Goal: Book appointment/travel/reservation

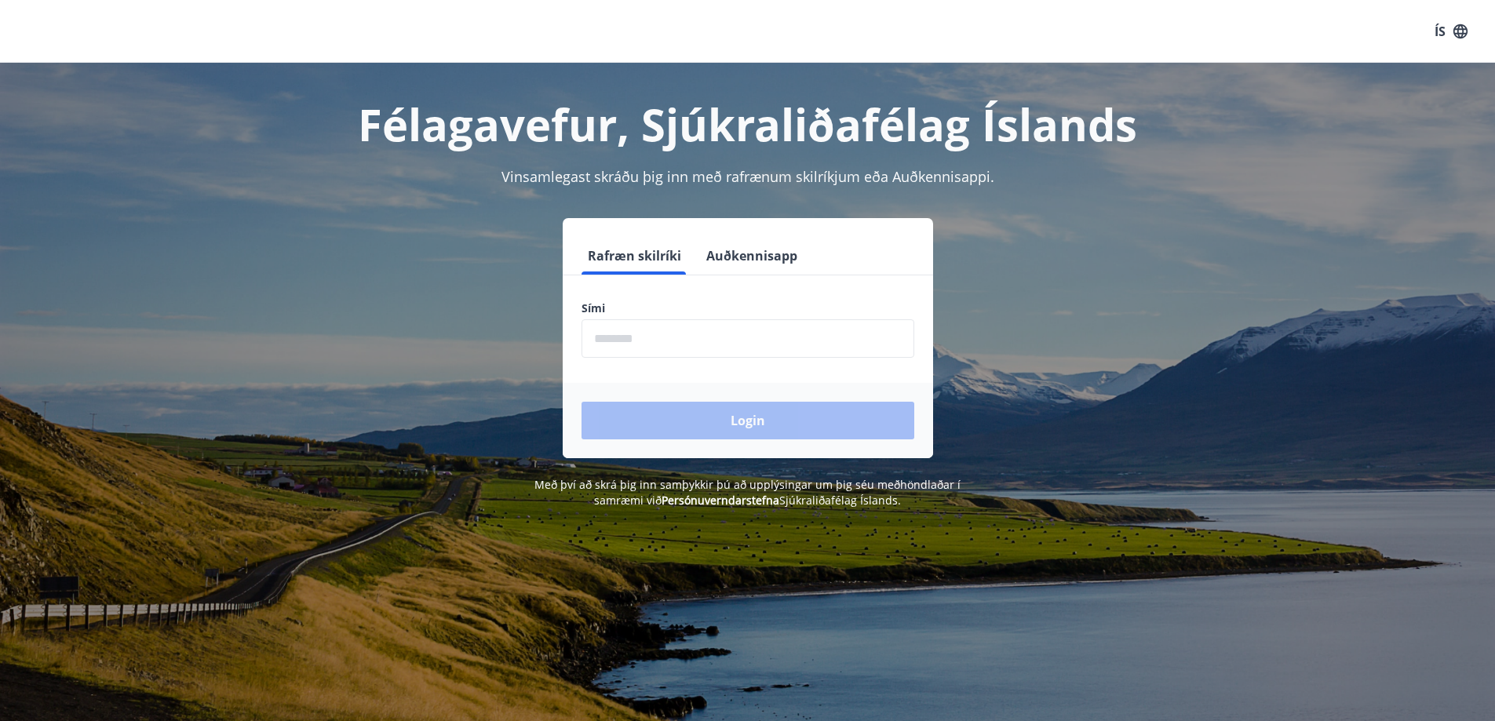
click at [735, 325] on input "phone" at bounding box center [748, 338] width 333 height 38
type input "********"
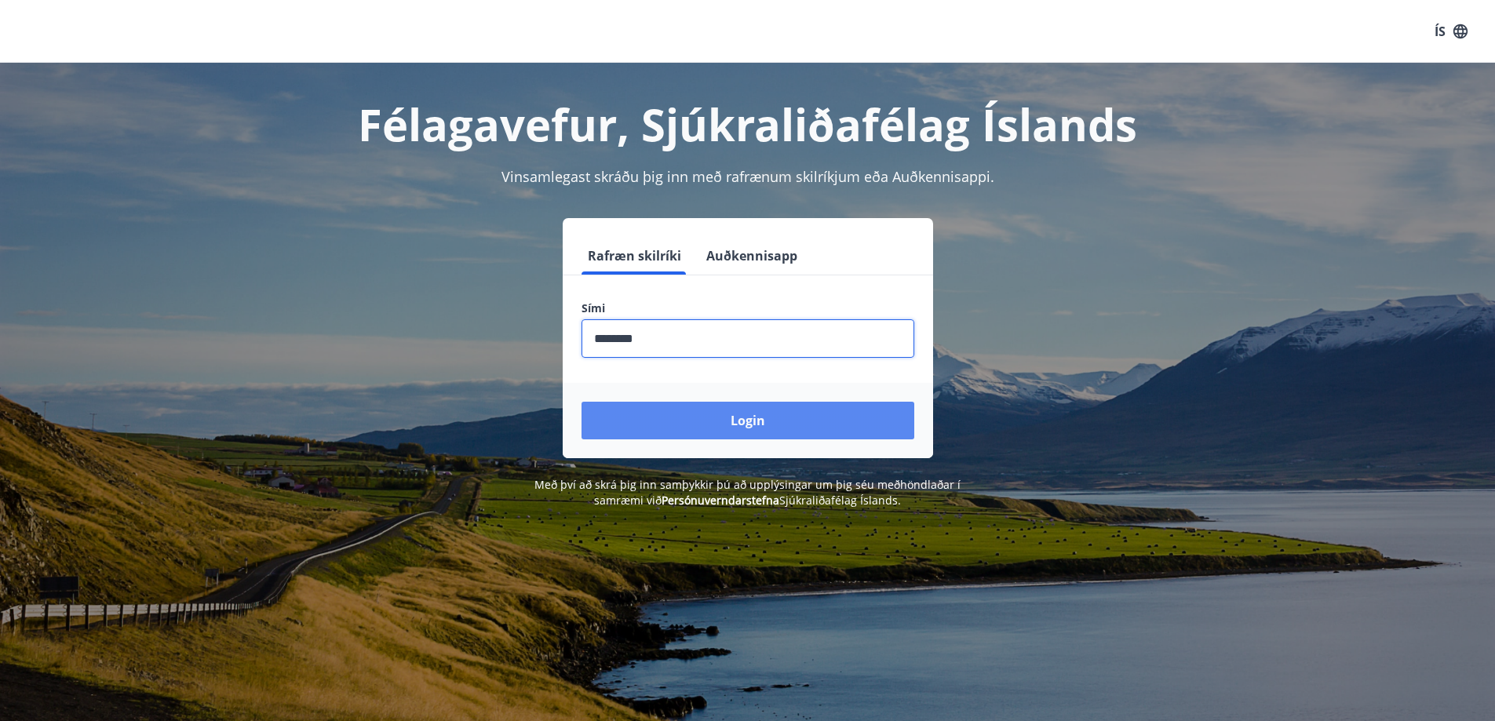
click at [717, 420] on button "Login" at bounding box center [748, 421] width 333 height 38
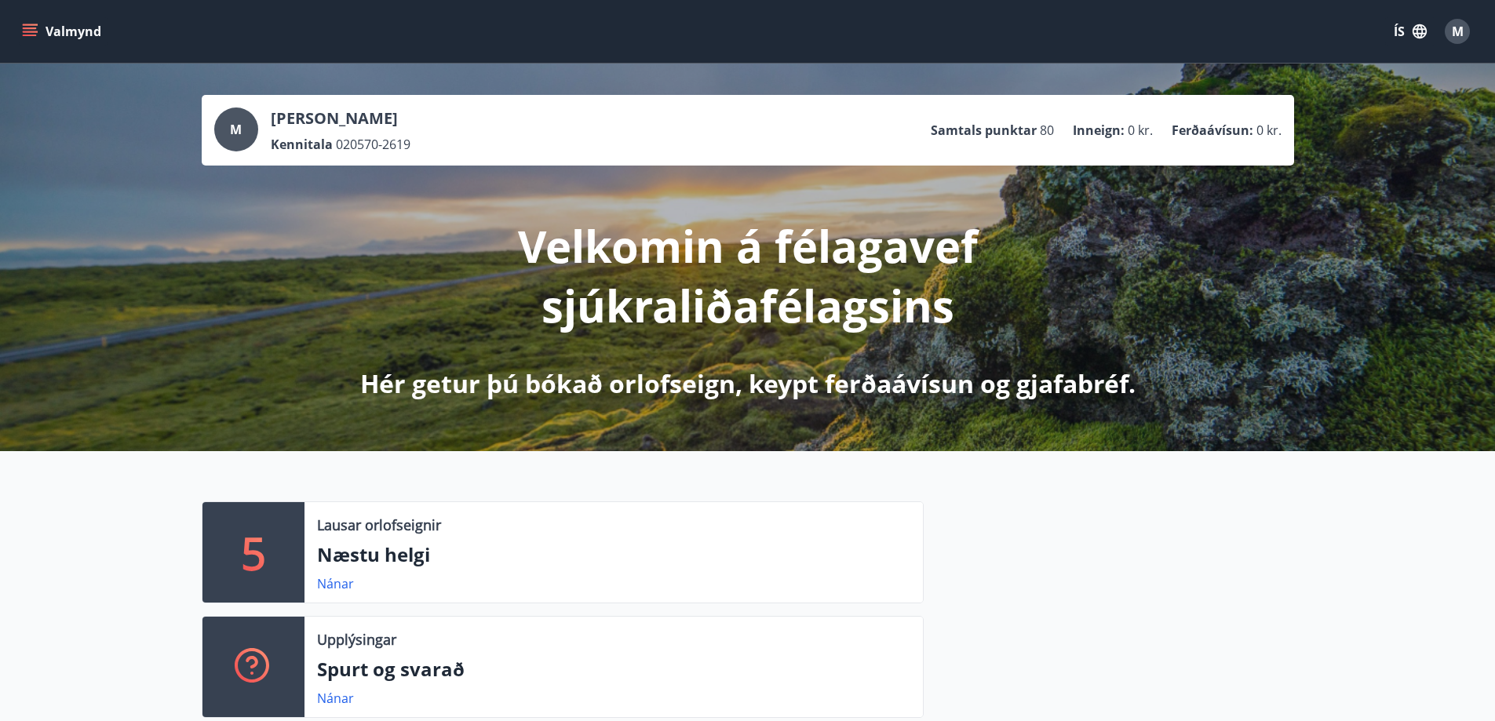
click at [32, 35] on icon "menu" at bounding box center [30, 36] width 14 height 2
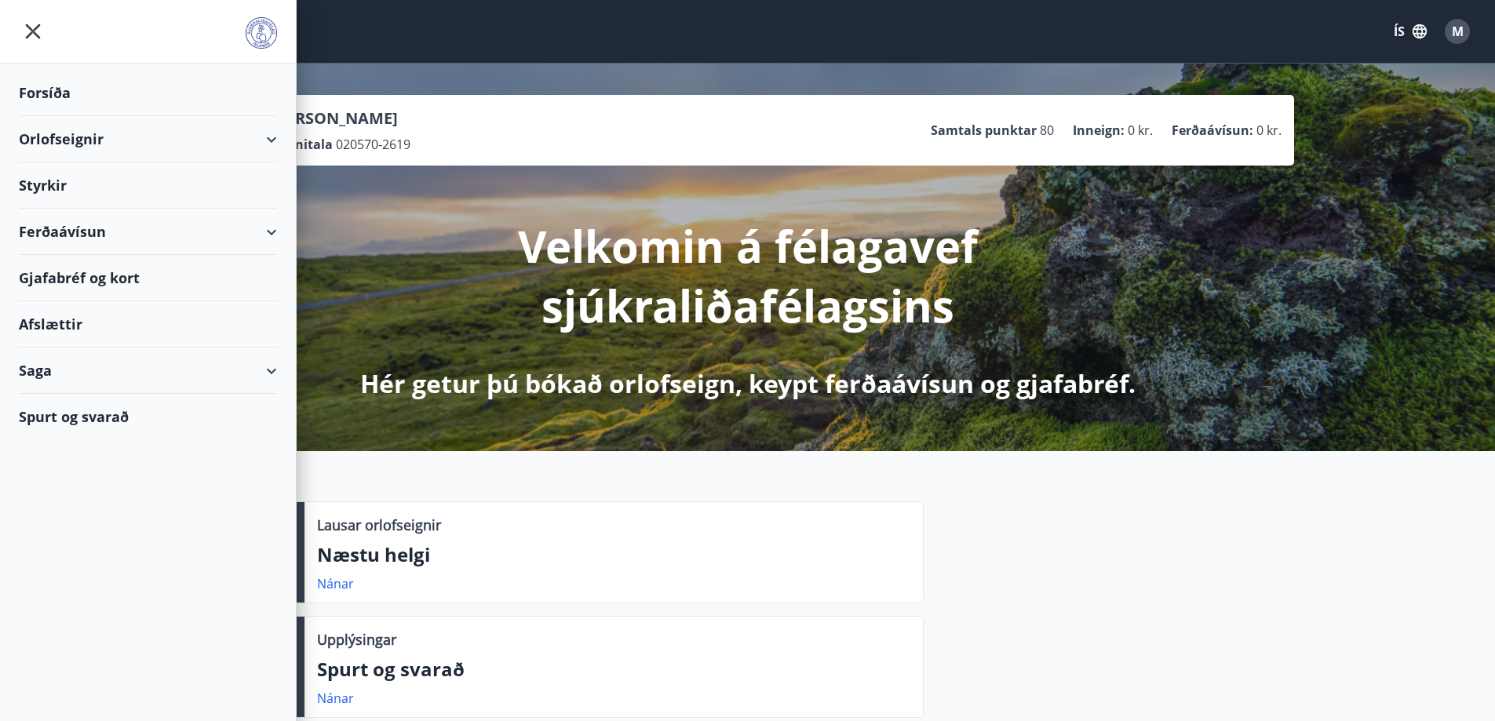
click at [272, 141] on div "Orlofseignir" at bounding box center [148, 139] width 258 height 46
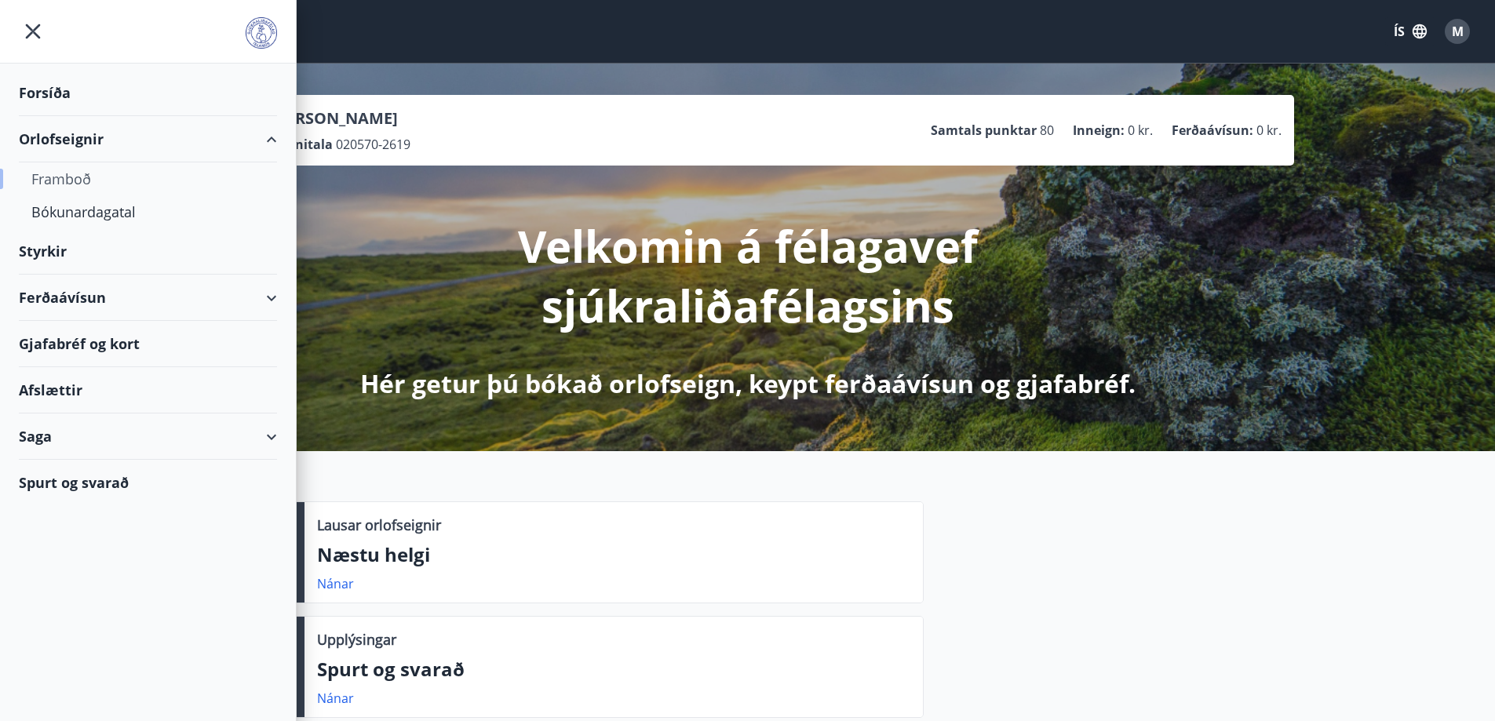
click at [97, 181] on div "Framboð" at bounding box center [147, 178] width 233 height 33
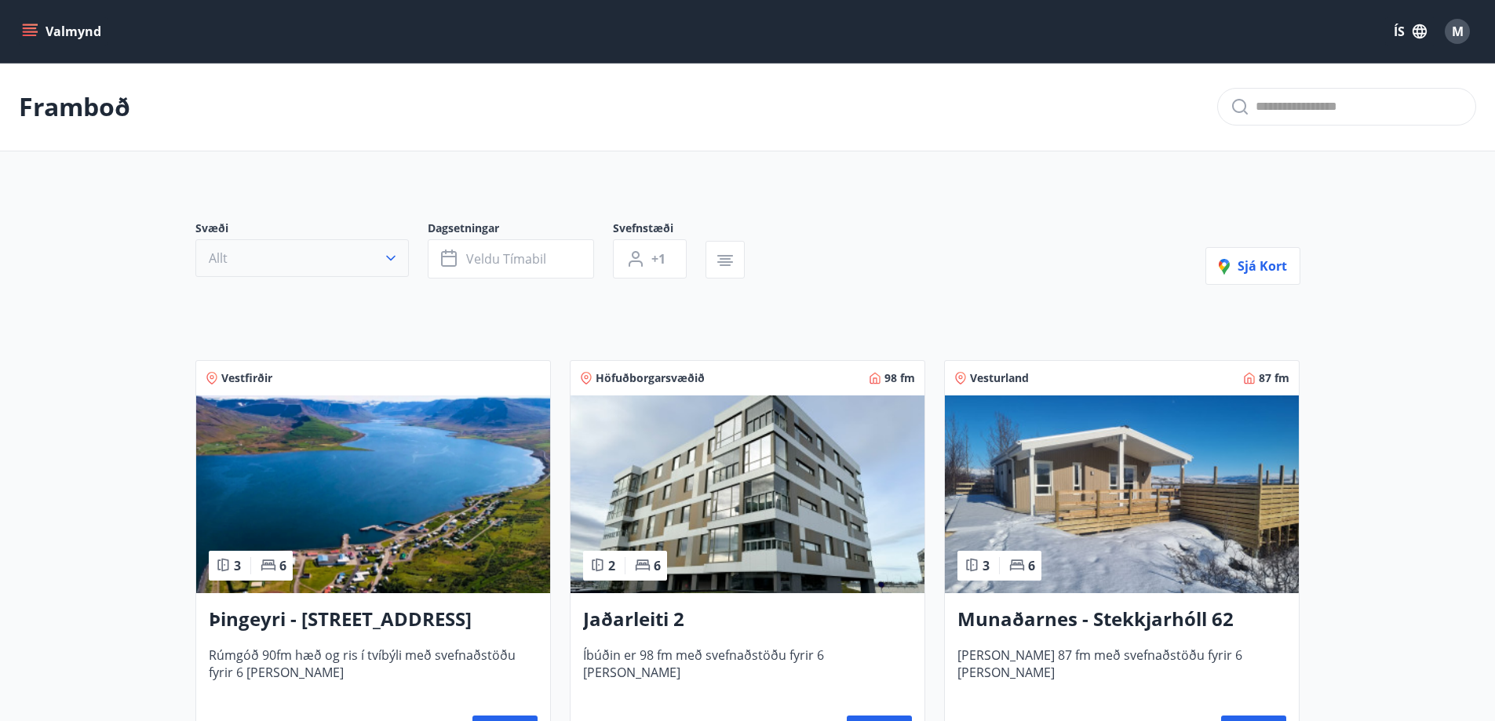
click at [361, 272] on button "Allt" at bounding box center [302, 258] width 214 height 38
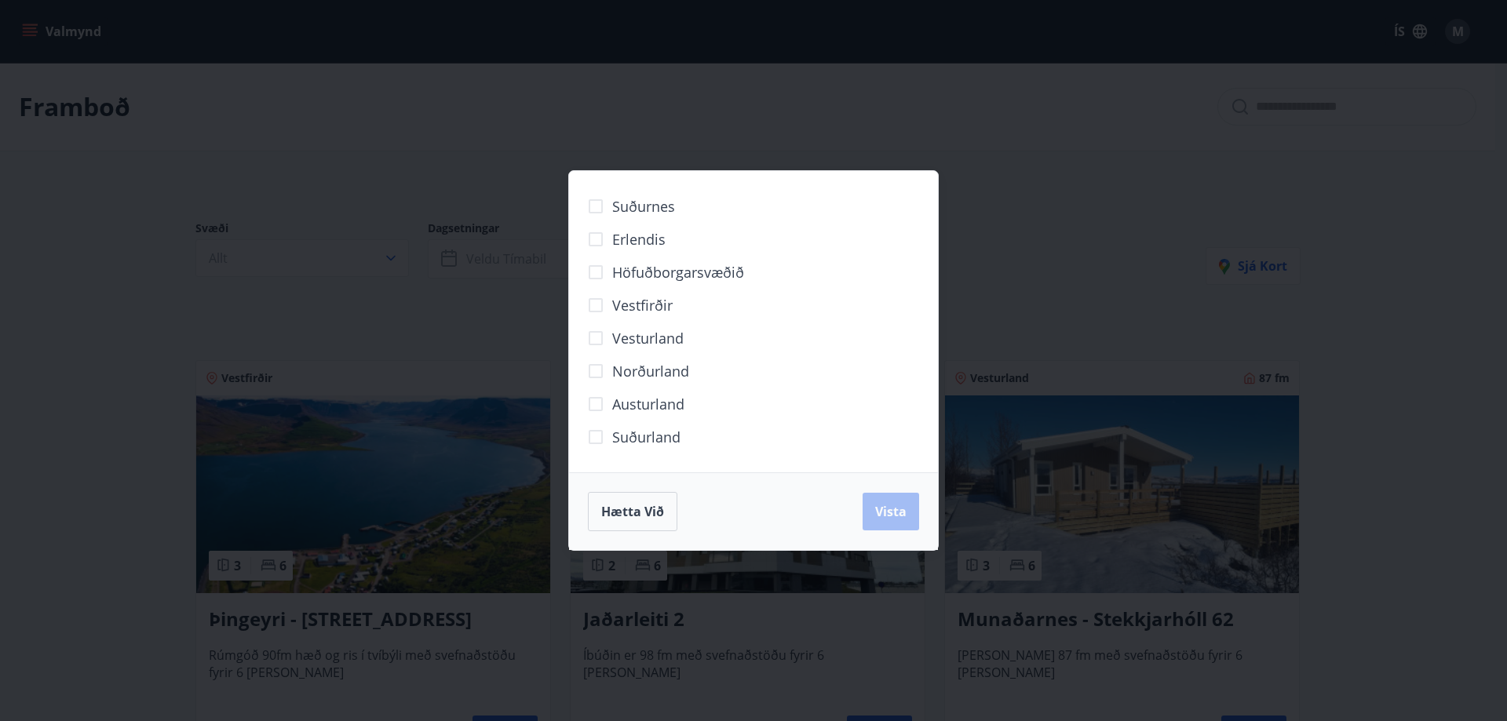
click at [667, 381] on span "Norðurland" at bounding box center [650, 371] width 77 height 20
click at [863, 506] on button "Vista" at bounding box center [891, 512] width 57 height 38
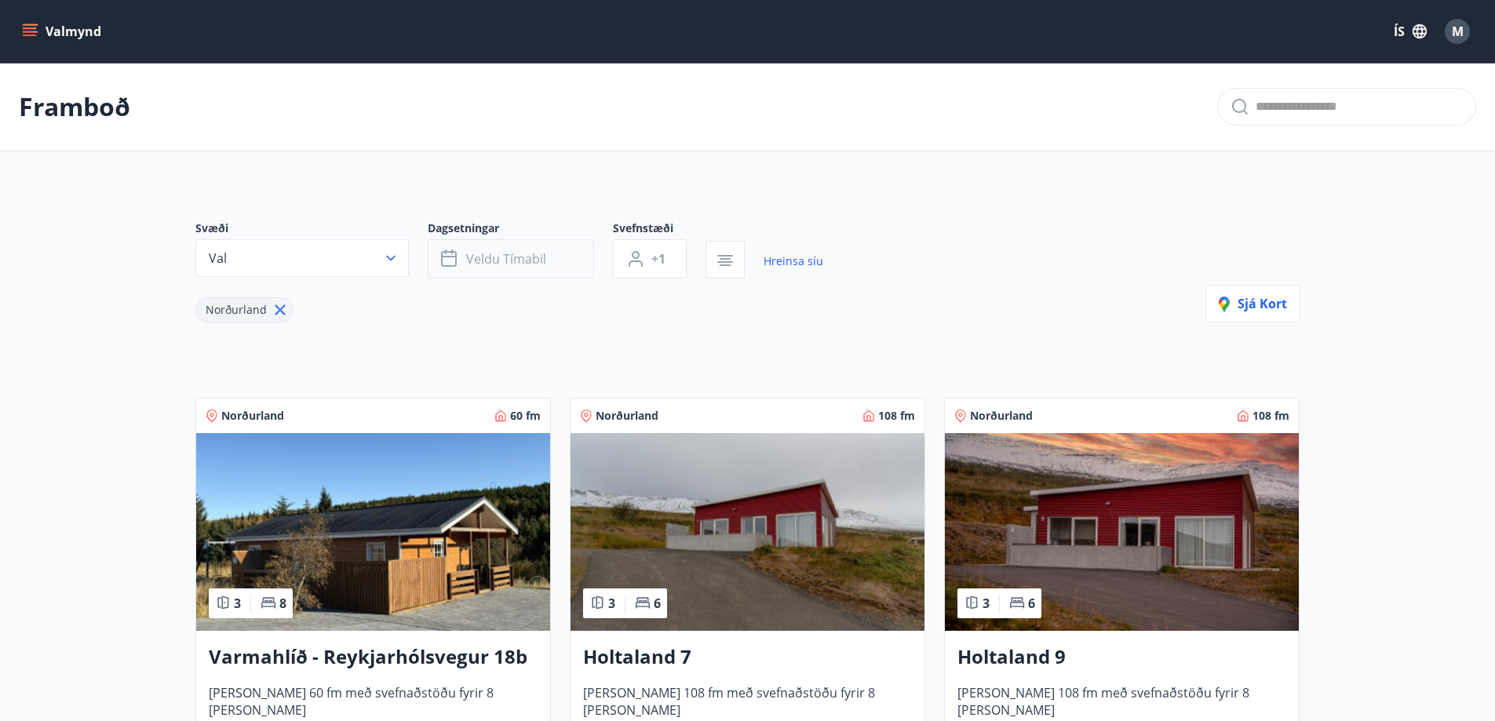
click at [570, 251] on button "Veldu tímabil" at bounding box center [511, 258] width 166 height 39
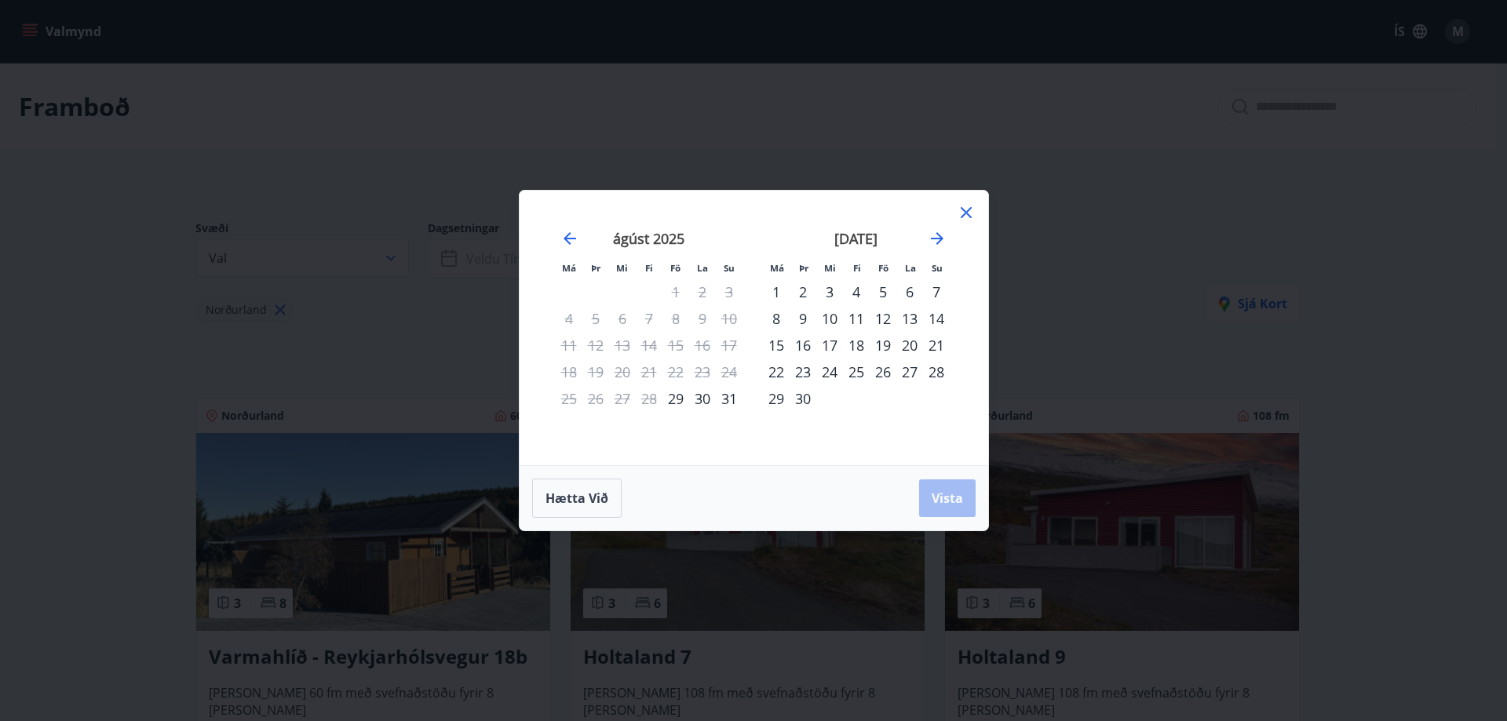
click at [947, 320] on div "14" at bounding box center [936, 318] width 27 height 27
click at [829, 352] on div "17" at bounding box center [829, 345] width 27 height 27
drag, startPoint x: 944, startPoint y: 500, endPoint x: 1079, endPoint y: 446, distance: 145.5
click at [944, 499] on span "Vista" at bounding box center [947, 498] width 31 height 17
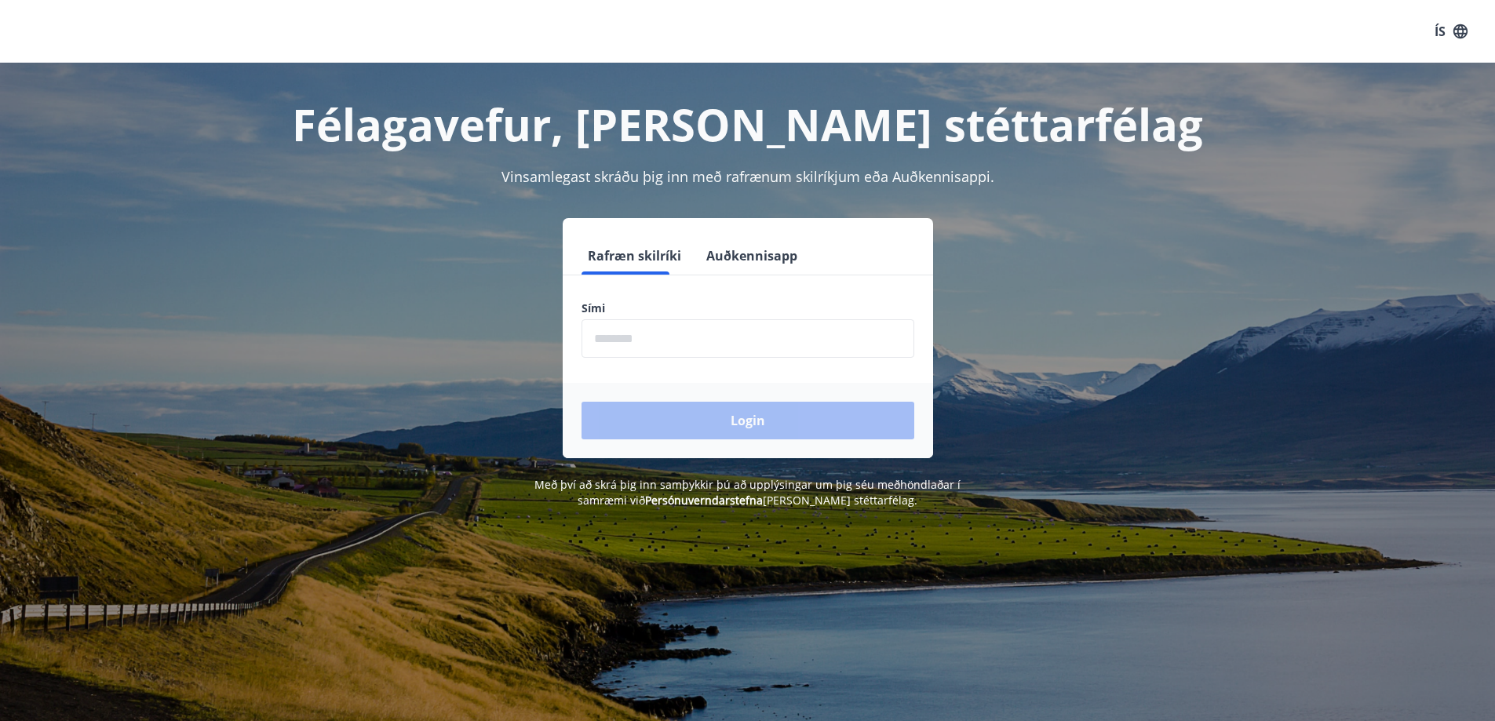
click at [765, 363] on form "Rafræn skilríki Auðkennisapp Sími ​ Login" at bounding box center [748, 347] width 371 height 221
click at [765, 349] on input "phone" at bounding box center [748, 338] width 333 height 38
type input "********"
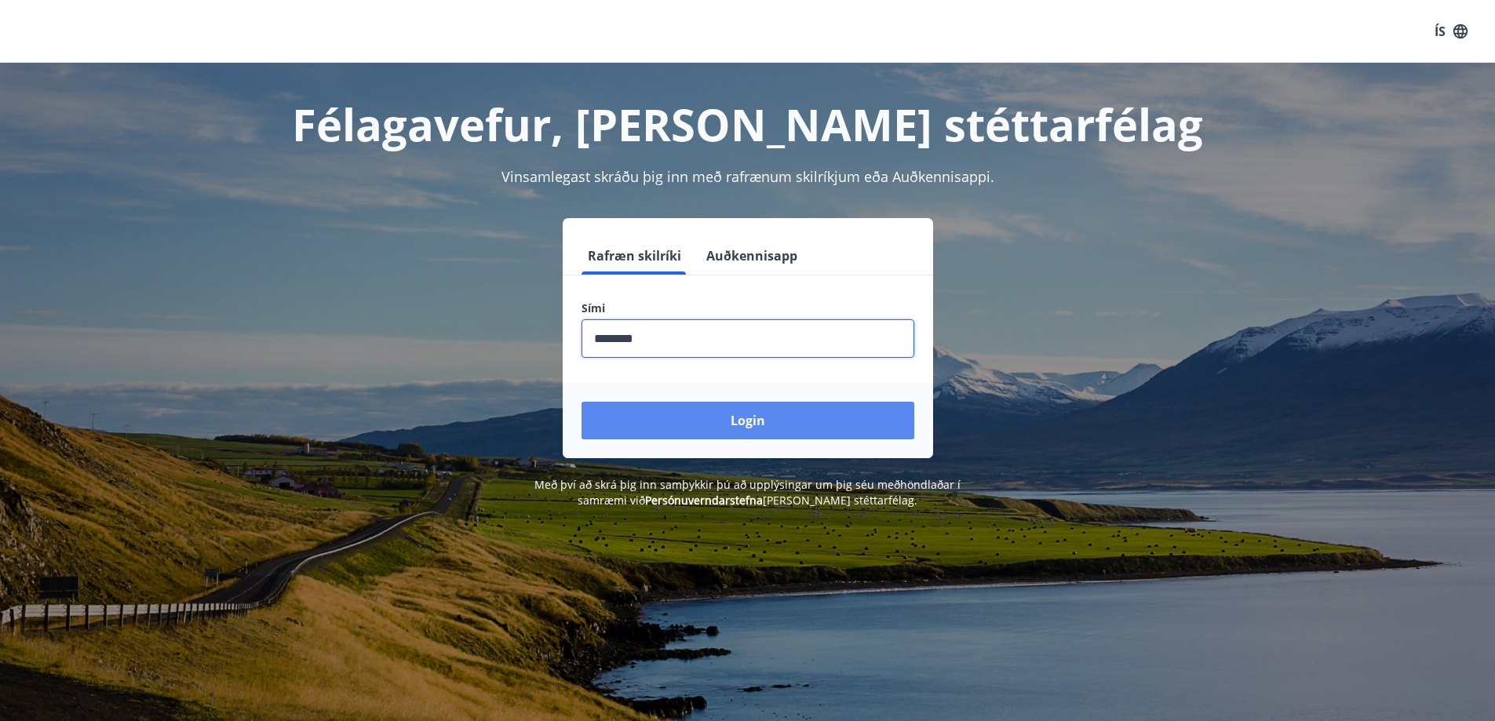
click at [745, 419] on button "Login" at bounding box center [748, 421] width 333 height 38
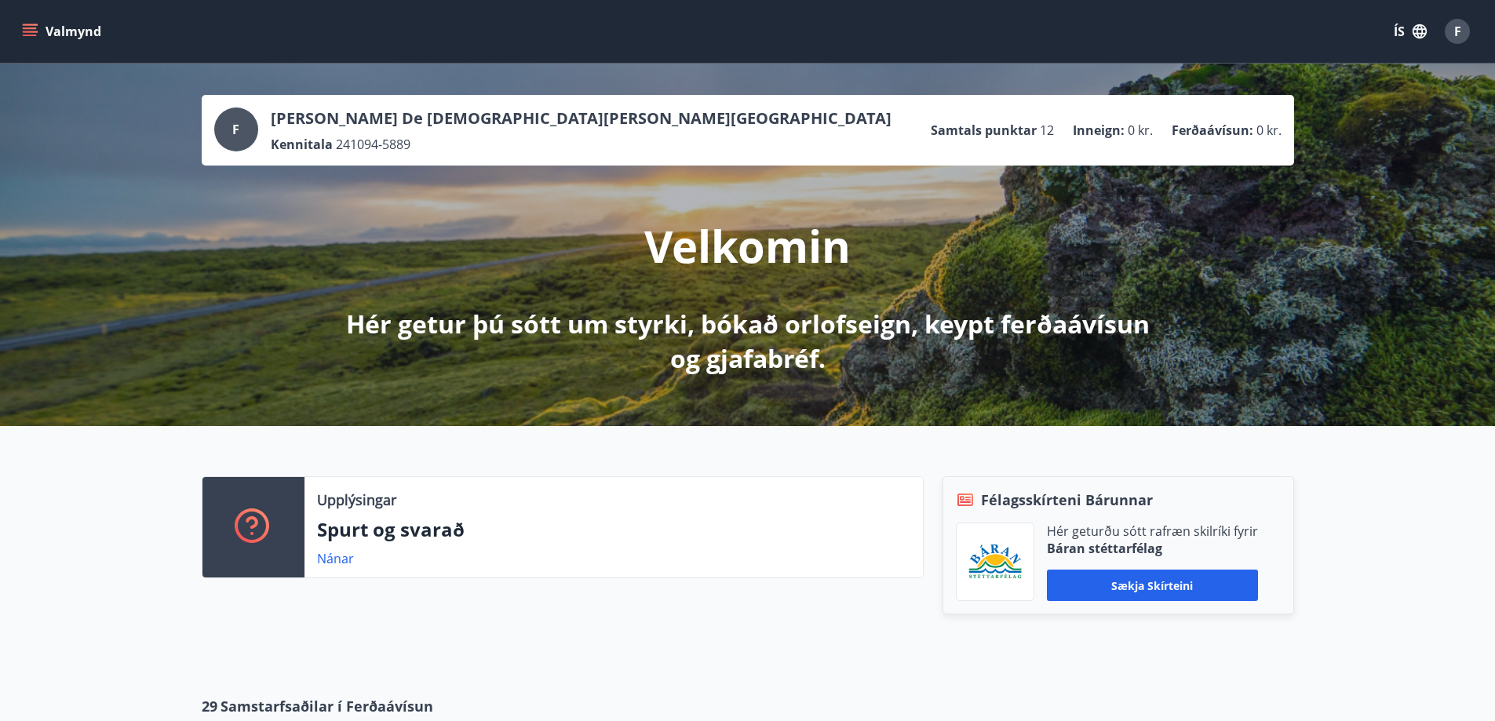
click at [1459, 38] on span "F" at bounding box center [1458, 31] width 7 height 17
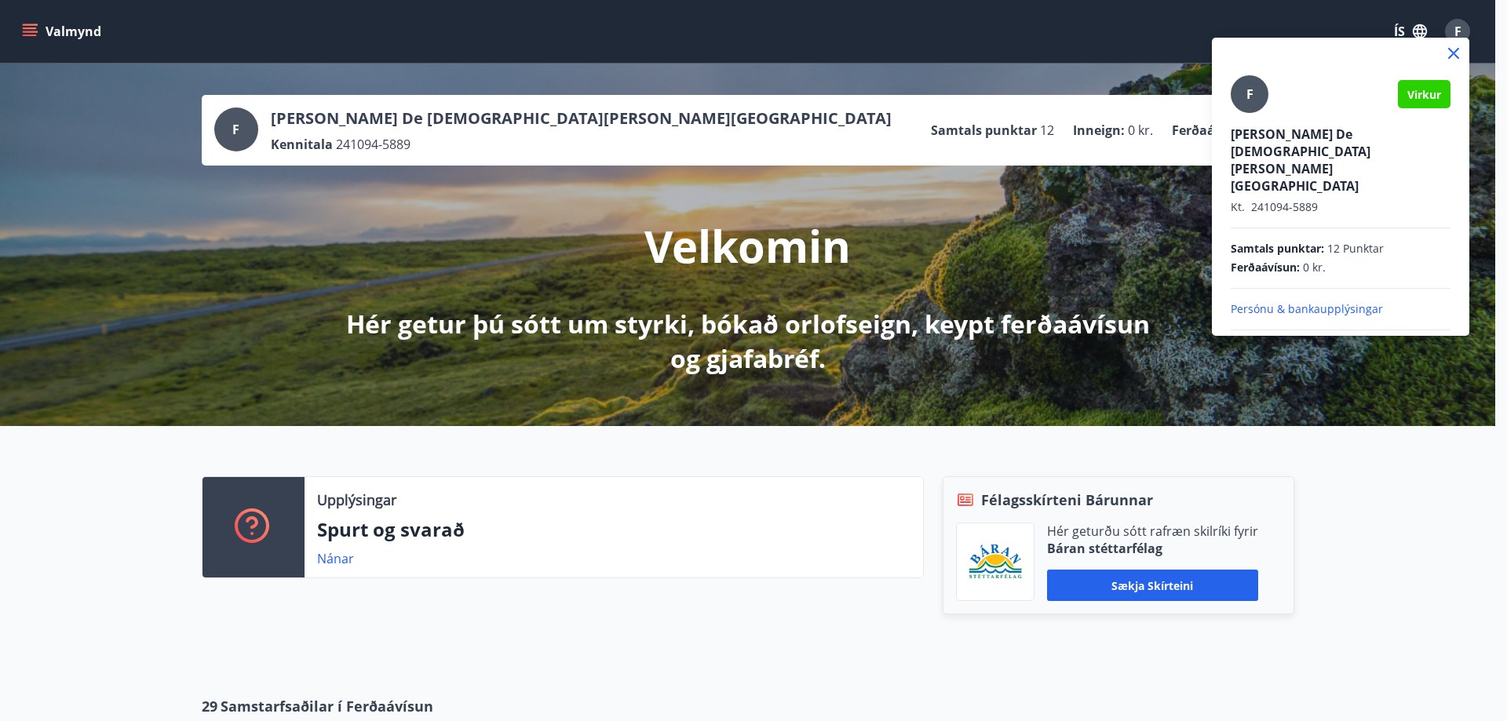
click at [1459, 38] on div at bounding box center [1340, 53] width 257 height 31
click at [31, 31] on div at bounding box center [753, 360] width 1507 height 721
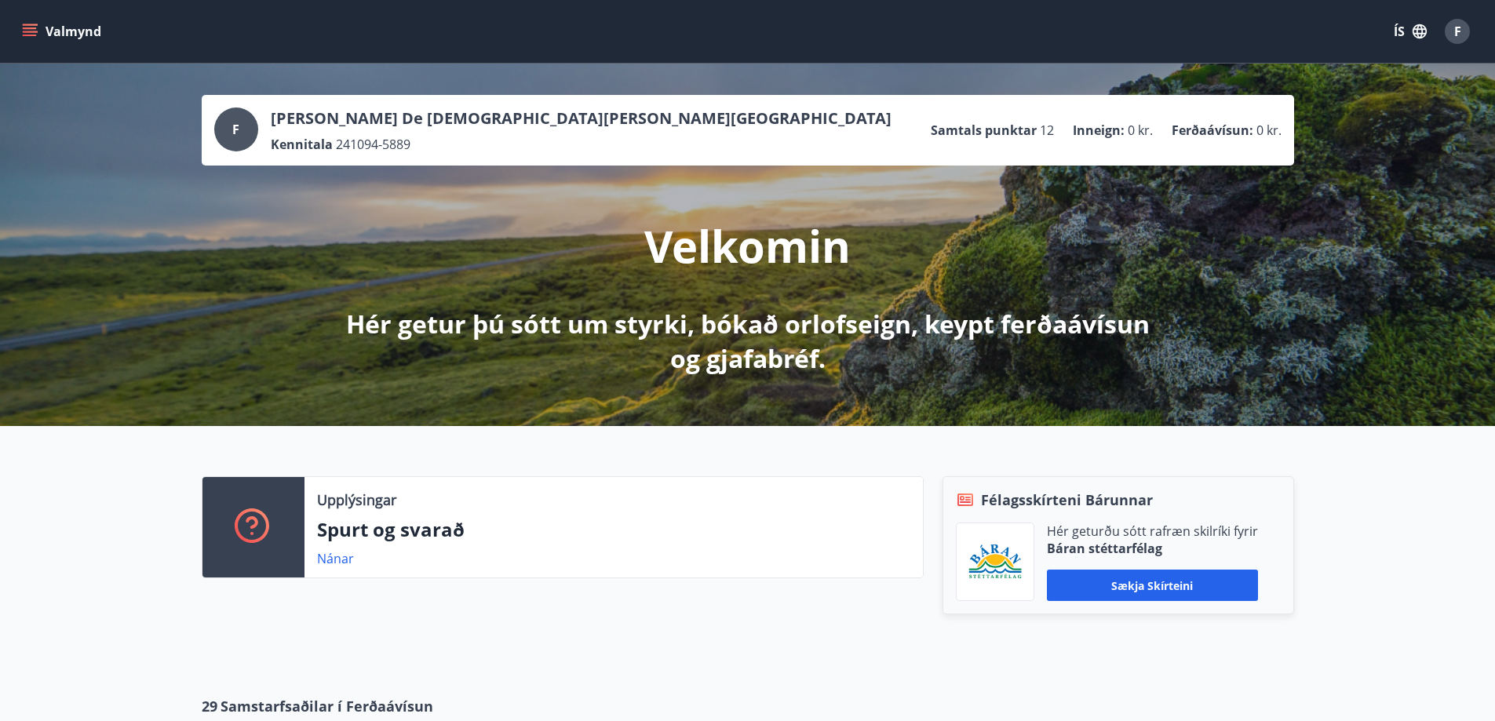
click at [31, 32] on icon "menu" at bounding box center [31, 32] width 17 height 2
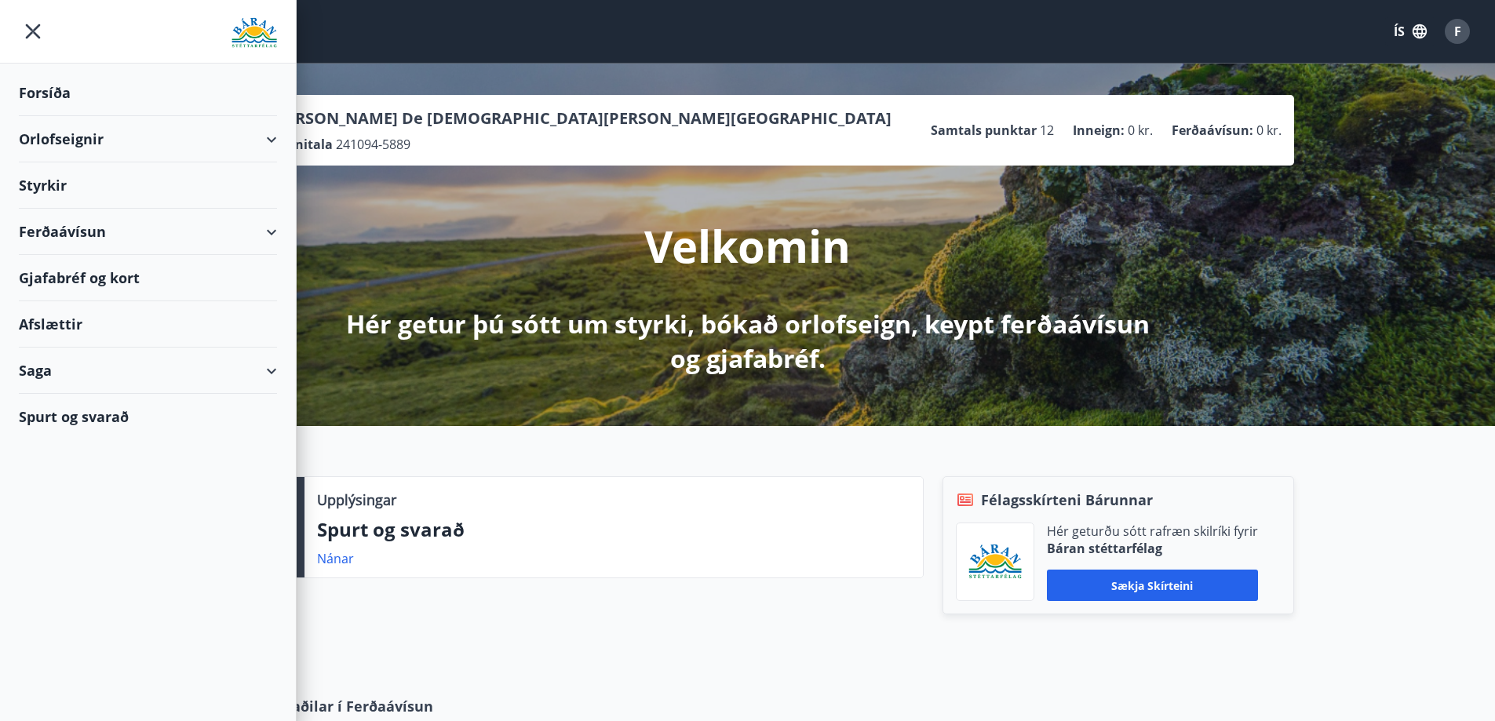
click at [272, 130] on div "Orlofseignir" at bounding box center [148, 139] width 258 height 46
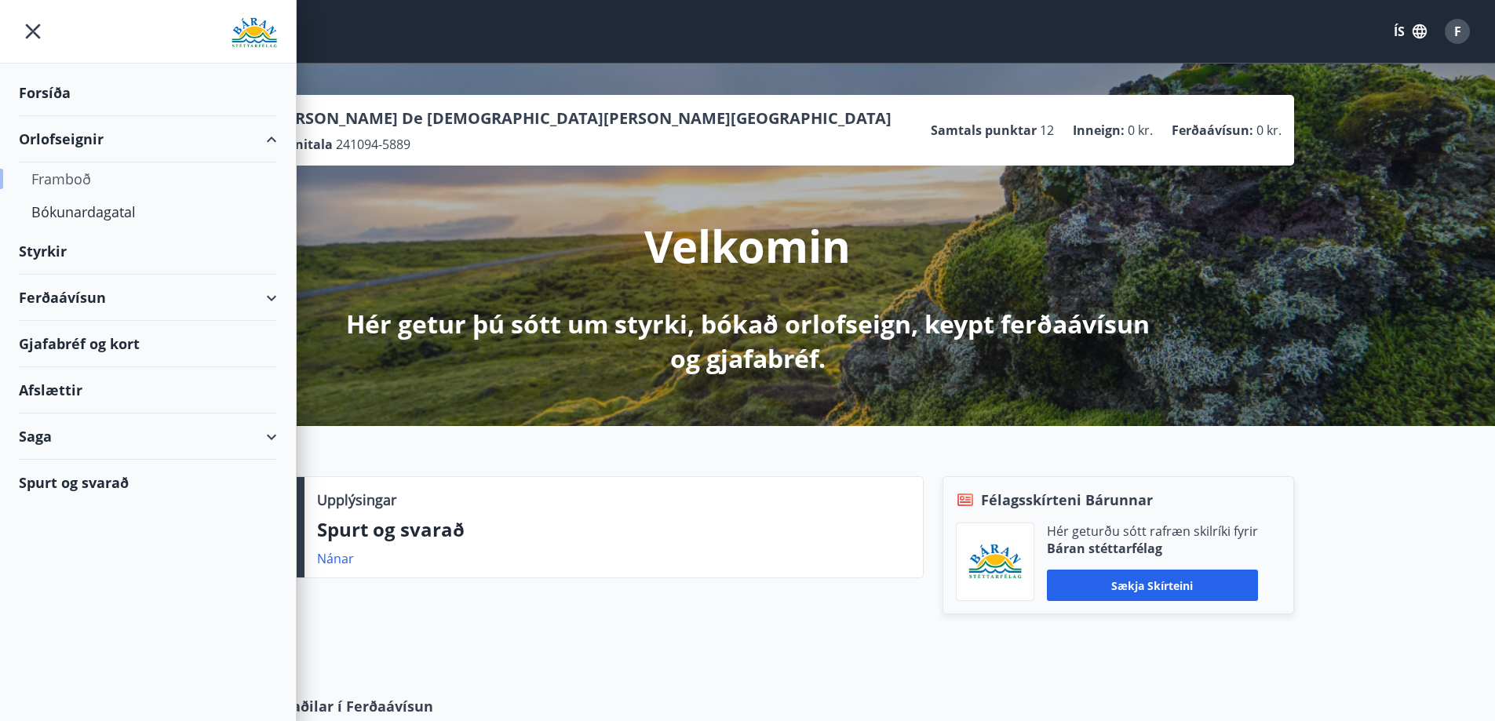
click at [75, 177] on div "Framboð" at bounding box center [147, 178] width 233 height 33
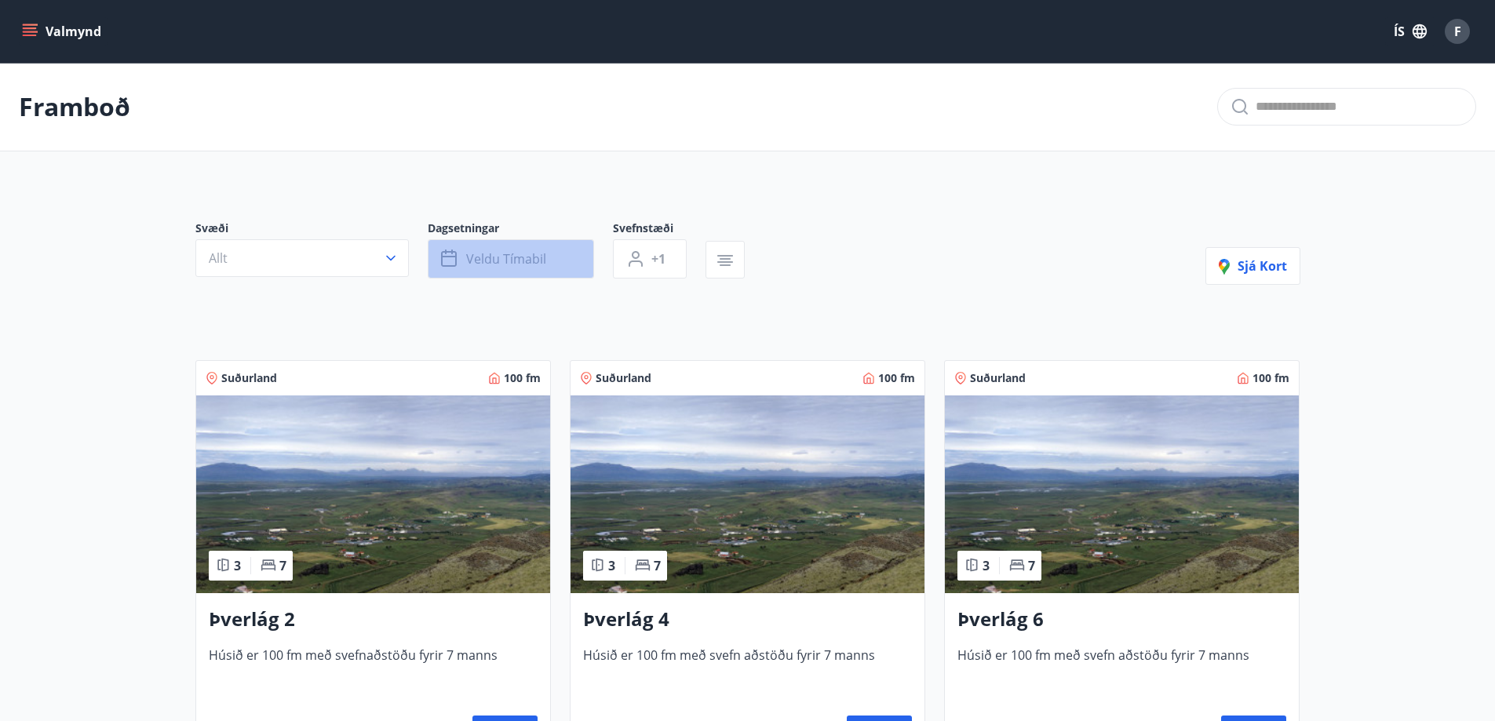
click at [435, 246] on button "Veldu tímabil" at bounding box center [511, 258] width 166 height 39
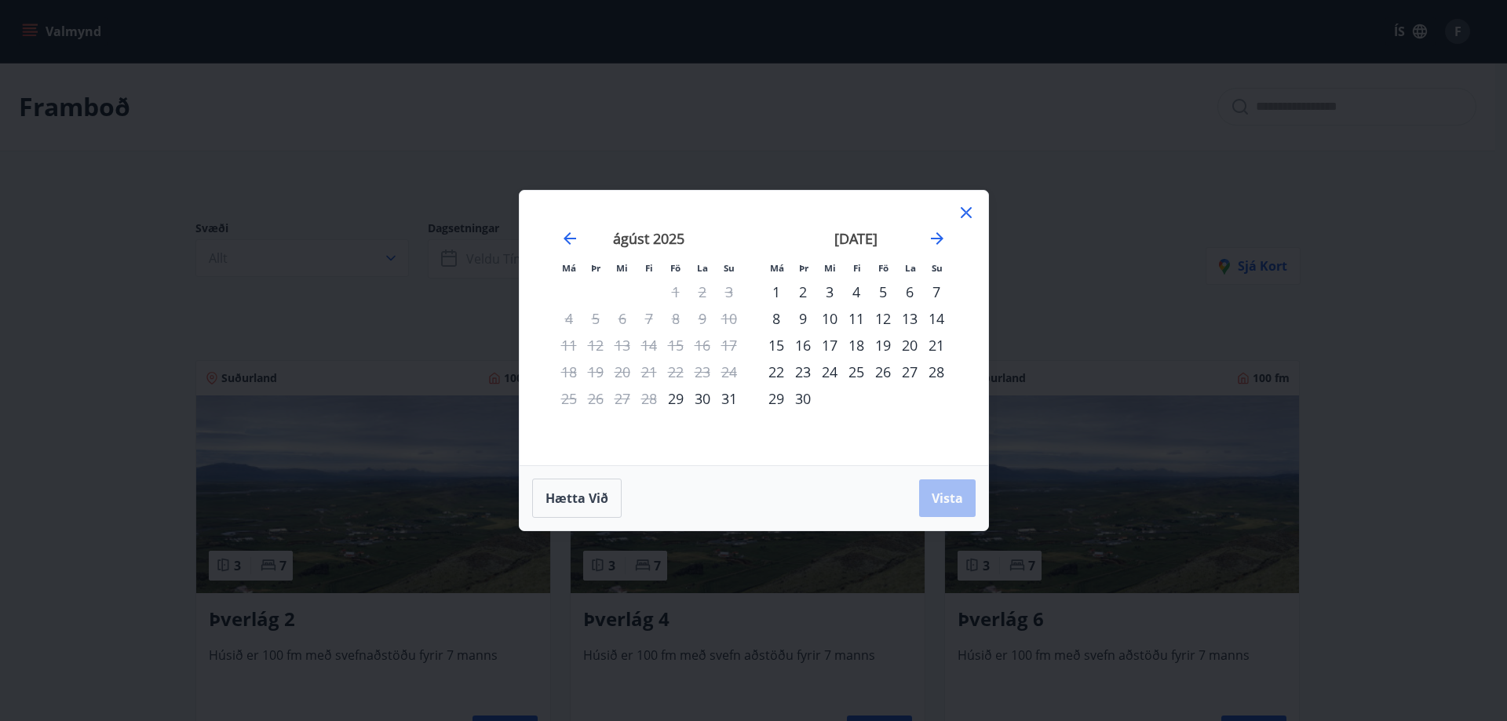
click at [391, 261] on div "Má Þr Mi Fi Fö La Su Má Þr Mi Fi Fö La Su [DATE] 1 2 3 4 5 6 7 8 9 10 11 12 13 …" at bounding box center [753, 360] width 1507 height 721
click at [363, 255] on div "Má Þr Mi Fi Fö La Su Má Þr Mi Fi Fö La Su [DATE] 1 2 3 4 5 6 7 8 9 10 11 12 13 …" at bounding box center [753, 360] width 1507 height 721
click at [977, 214] on div "Má Þr Mi Fi Fö La Su Má Þr Mi Fi Fö La Su júlí 2025 1 2 3 4 5 6 7 8 9 10 11 12 …" at bounding box center [754, 328] width 469 height 275
click at [971, 221] on icon at bounding box center [966, 212] width 19 height 19
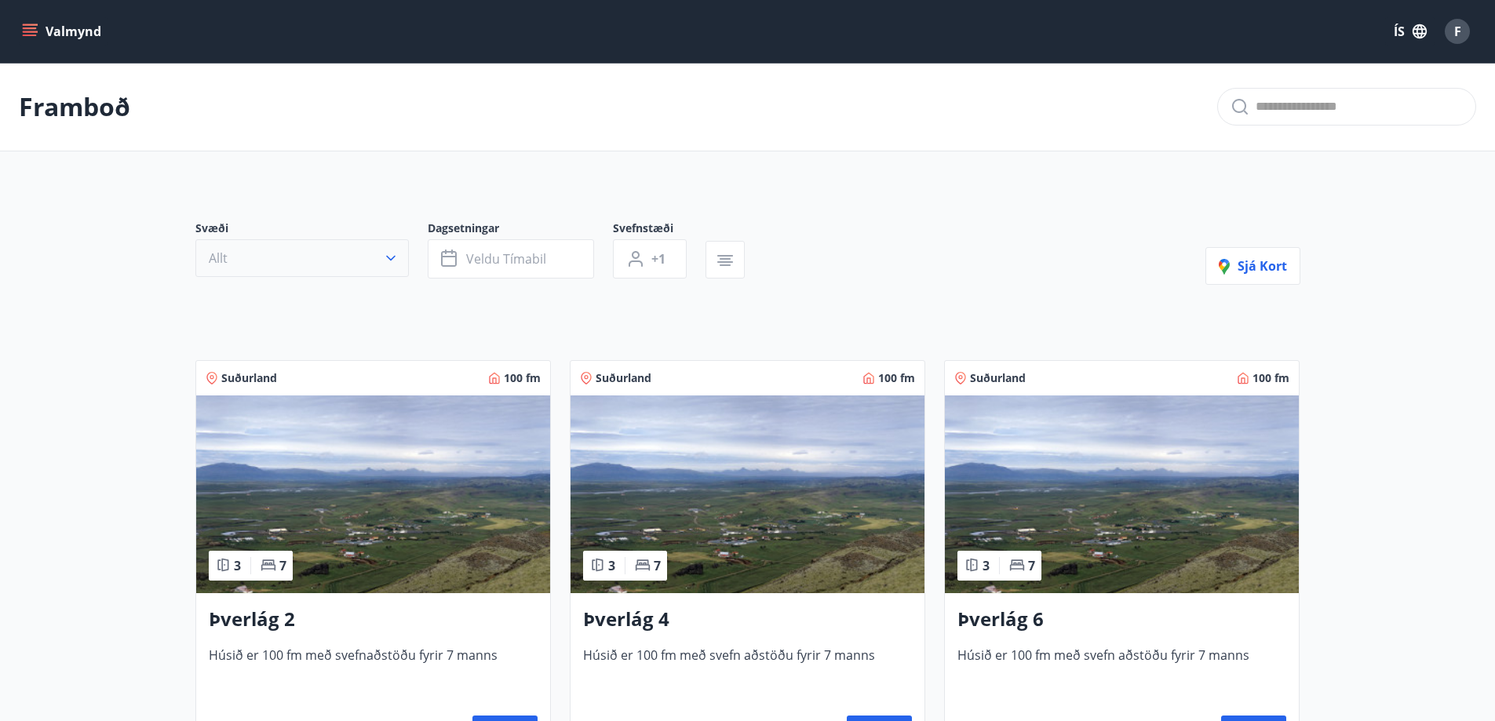
click at [392, 268] on button "Allt" at bounding box center [302, 258] width 214 height 38
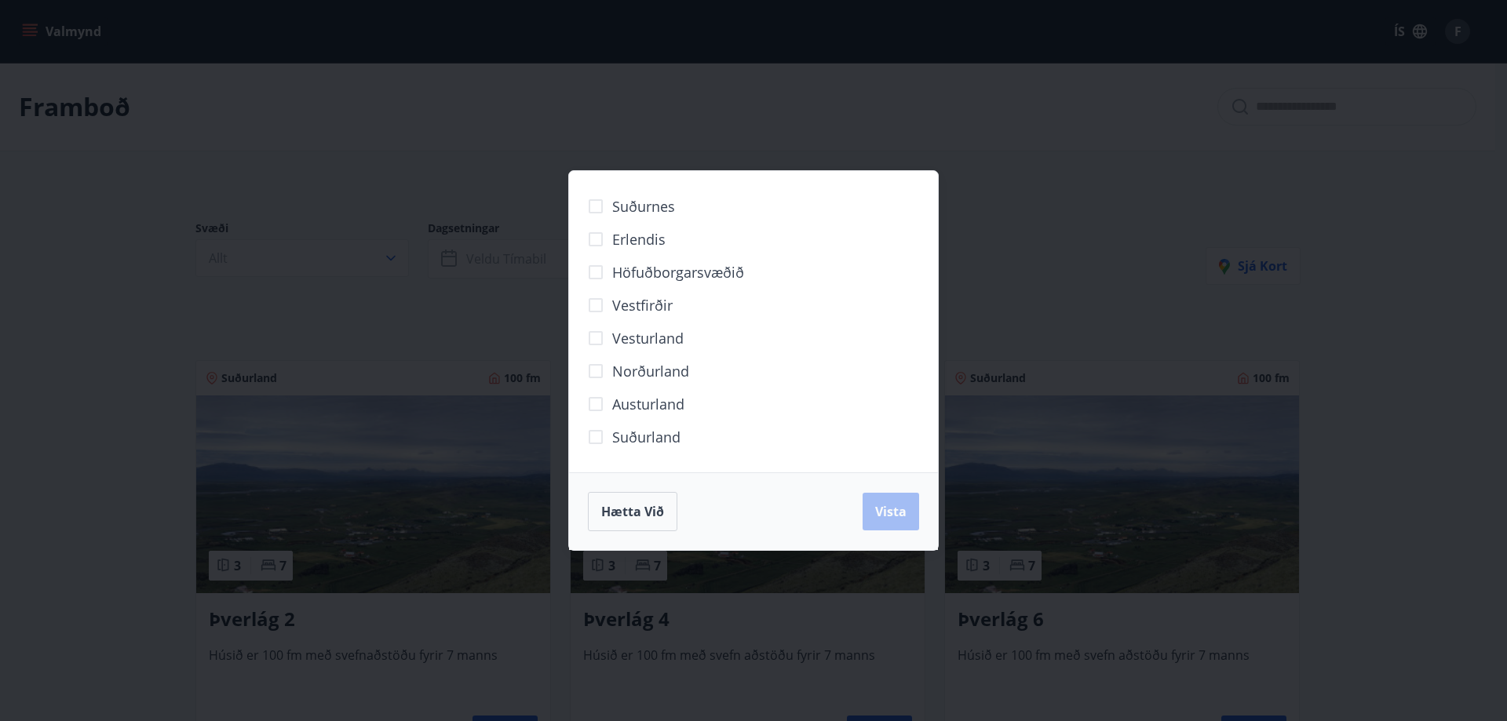
click at [670, 368] on span "Norðurland" at bounding box center [650, 371] width 77 height 20
click at [874, 506] on button "Vista" at bounding box center [891, 512] width 57 height 38
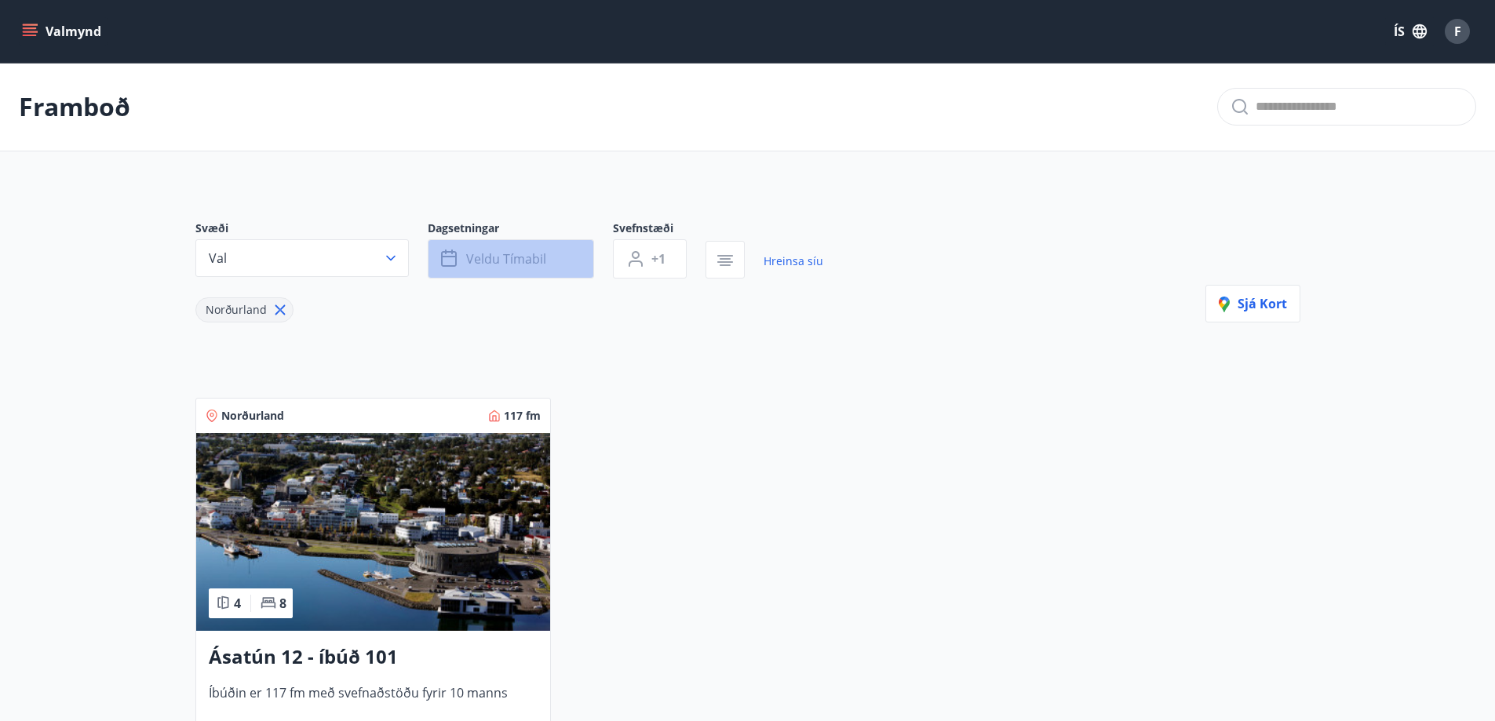
click at [533, 262] on span "Veldu tímabil" at bounding box center [506, 258] width 80 height 17
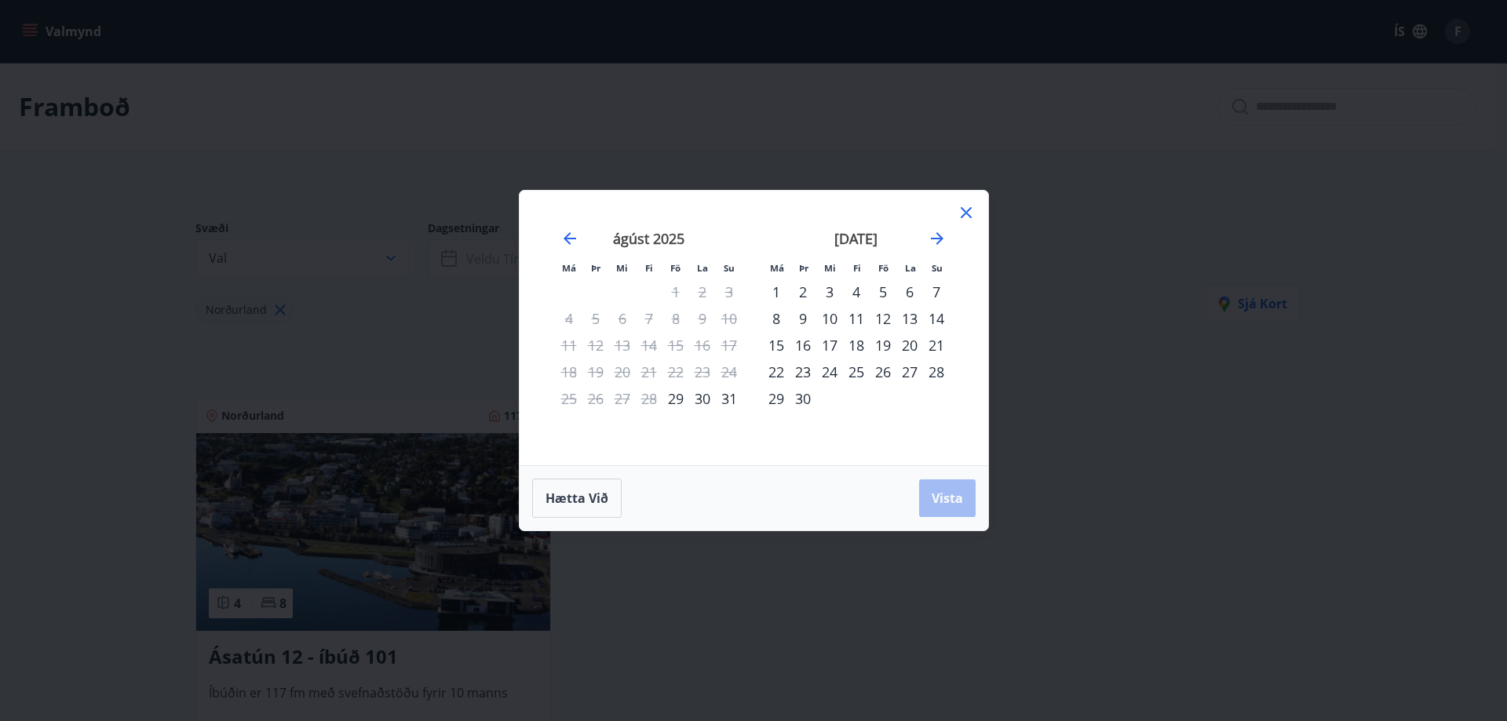
click at [939, 312] on div "14" at bounding box center [936, 318] width 27 height 27
click at [836, 352] on div "17" at bounding box center [829, 345] width 27 height 27
click at [948, 493] on span "Vista" at bounding box center [947, 498] width 31 height 17
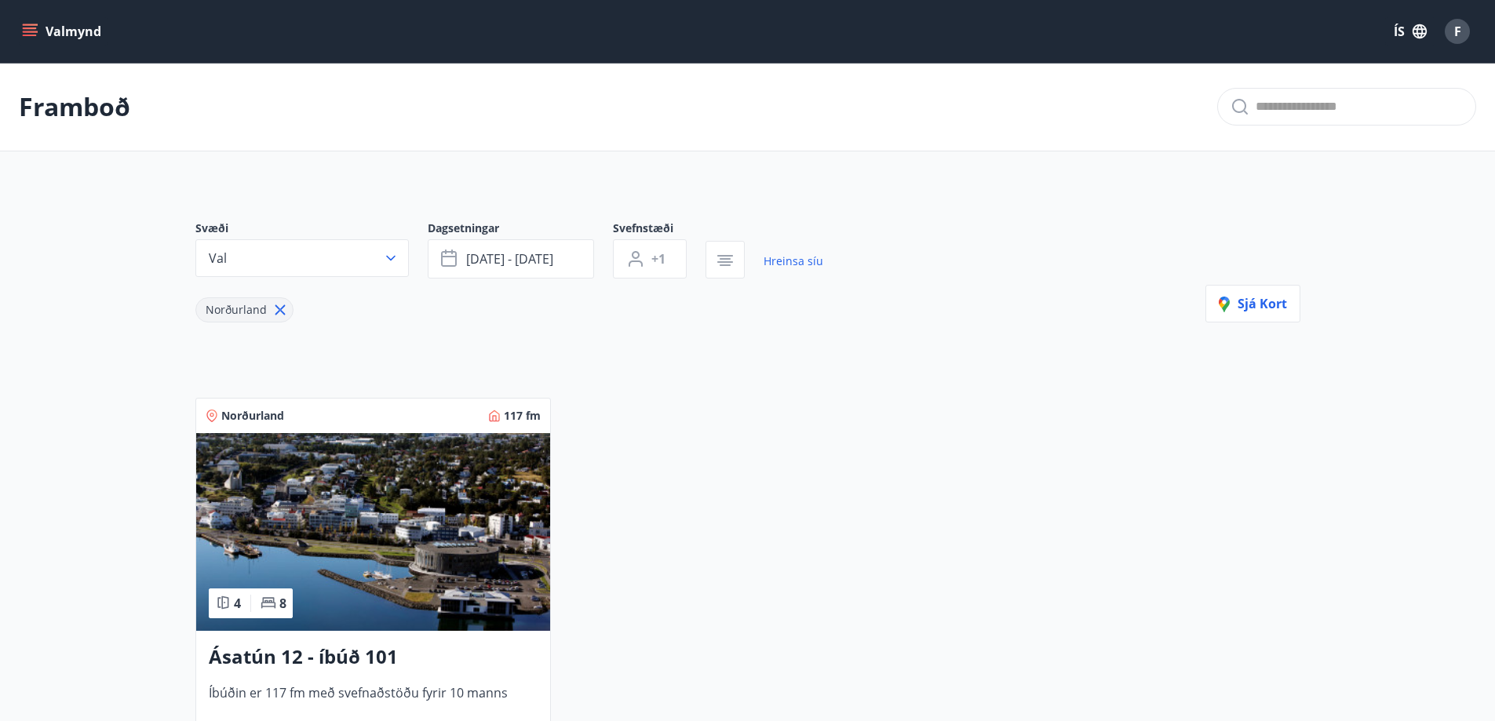
click at [444, 575] on img at bounding box center [373, 532] width 354 height 198
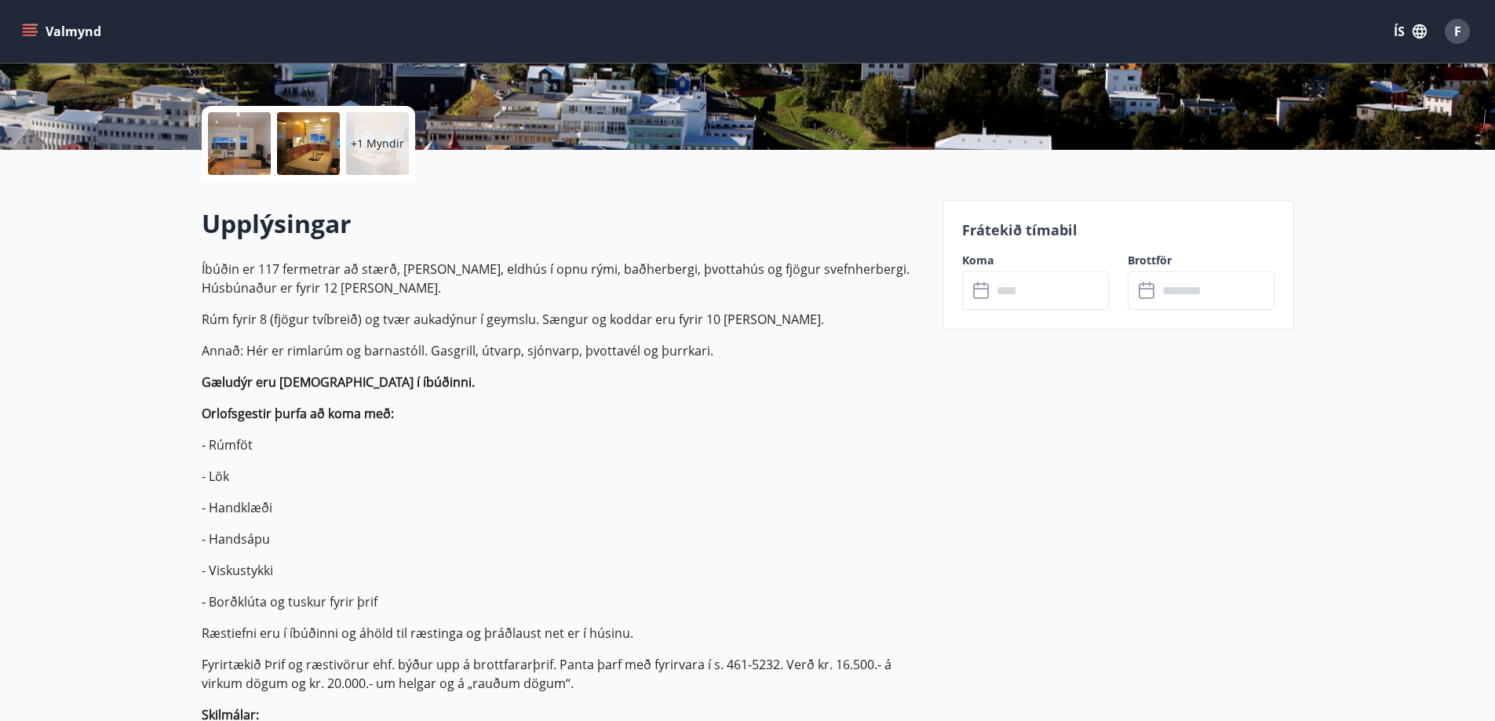
scroll to position [392, 0]
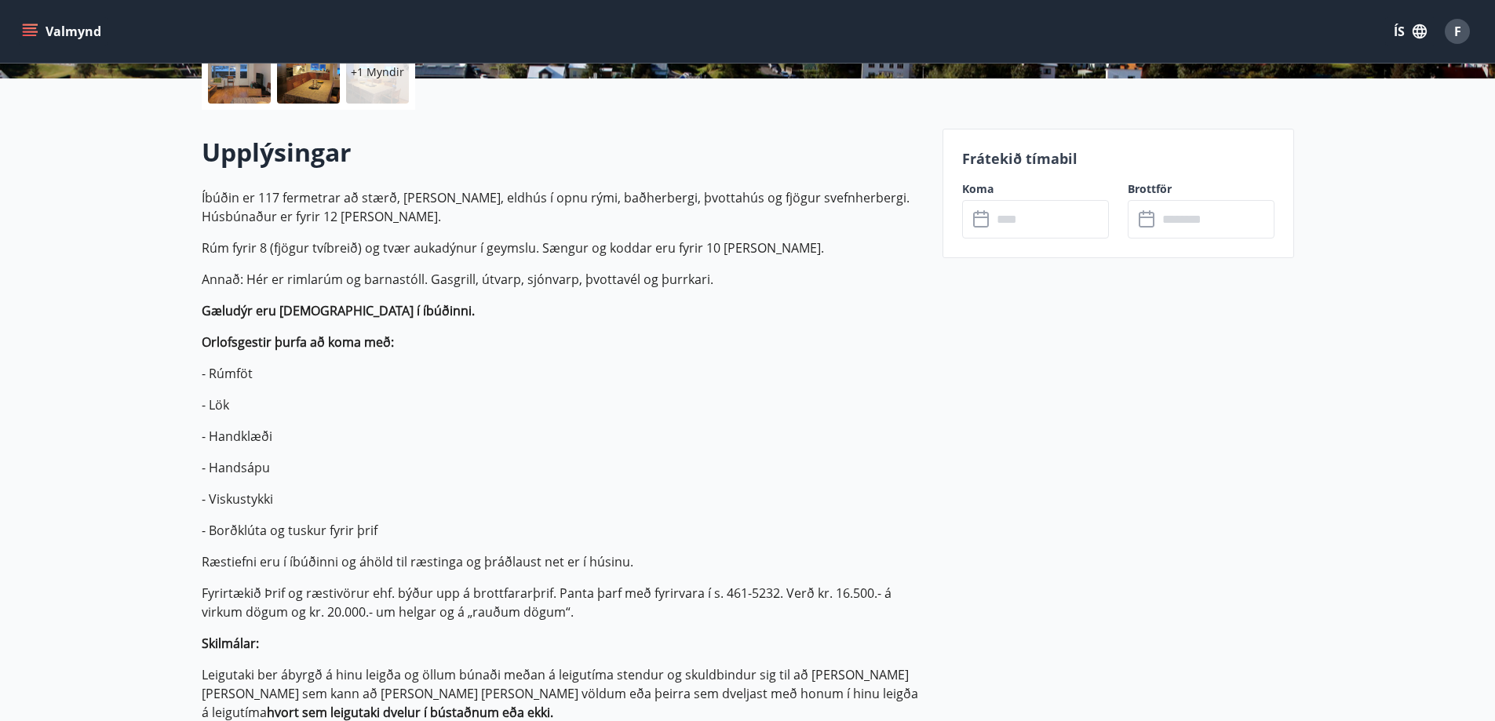
click at [1039, 217] on input "text" at bounding box center [1050, 219] width 117 height 38
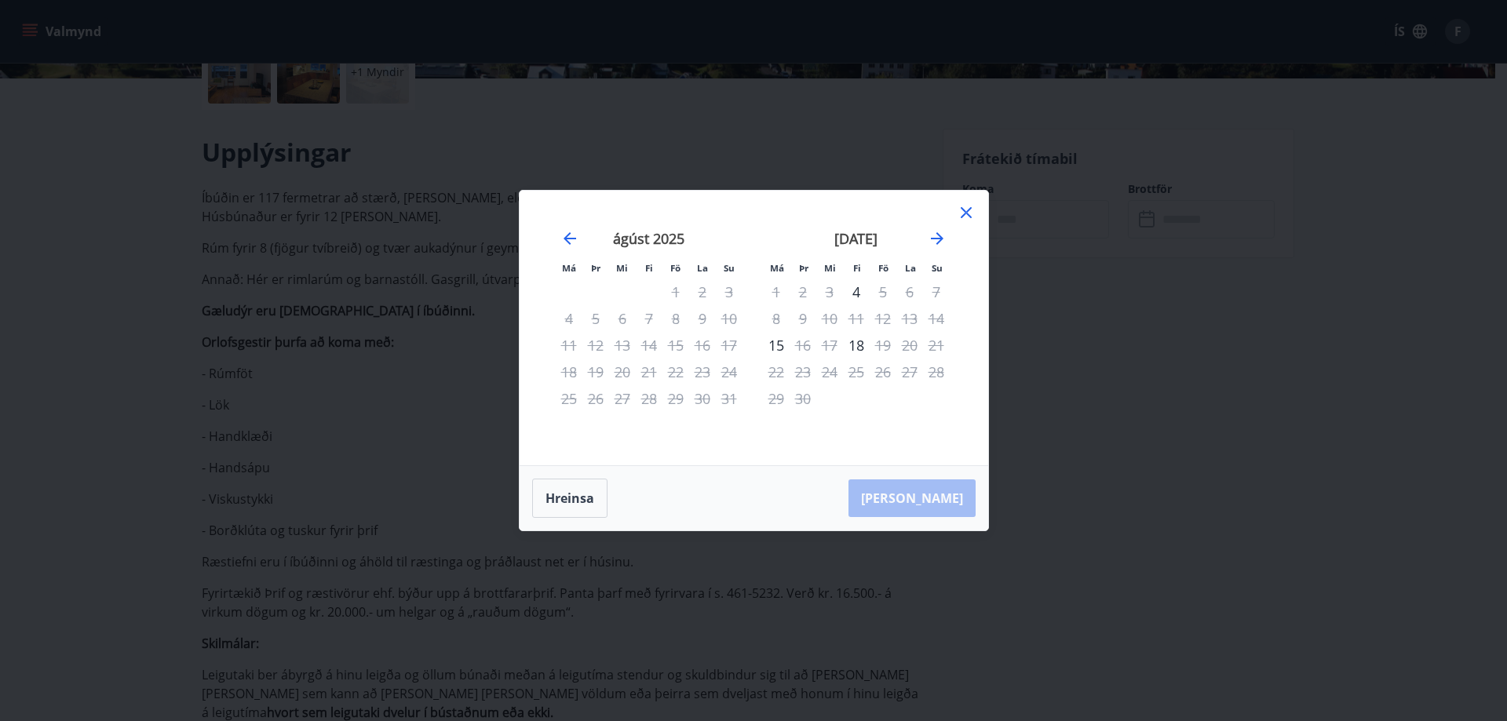
click at [941, 321] on div "14" at bounding box center [936, 318] width 27 height 27
click at [969, 216] on icon at bounding box center [966, 212] width 11 height 11
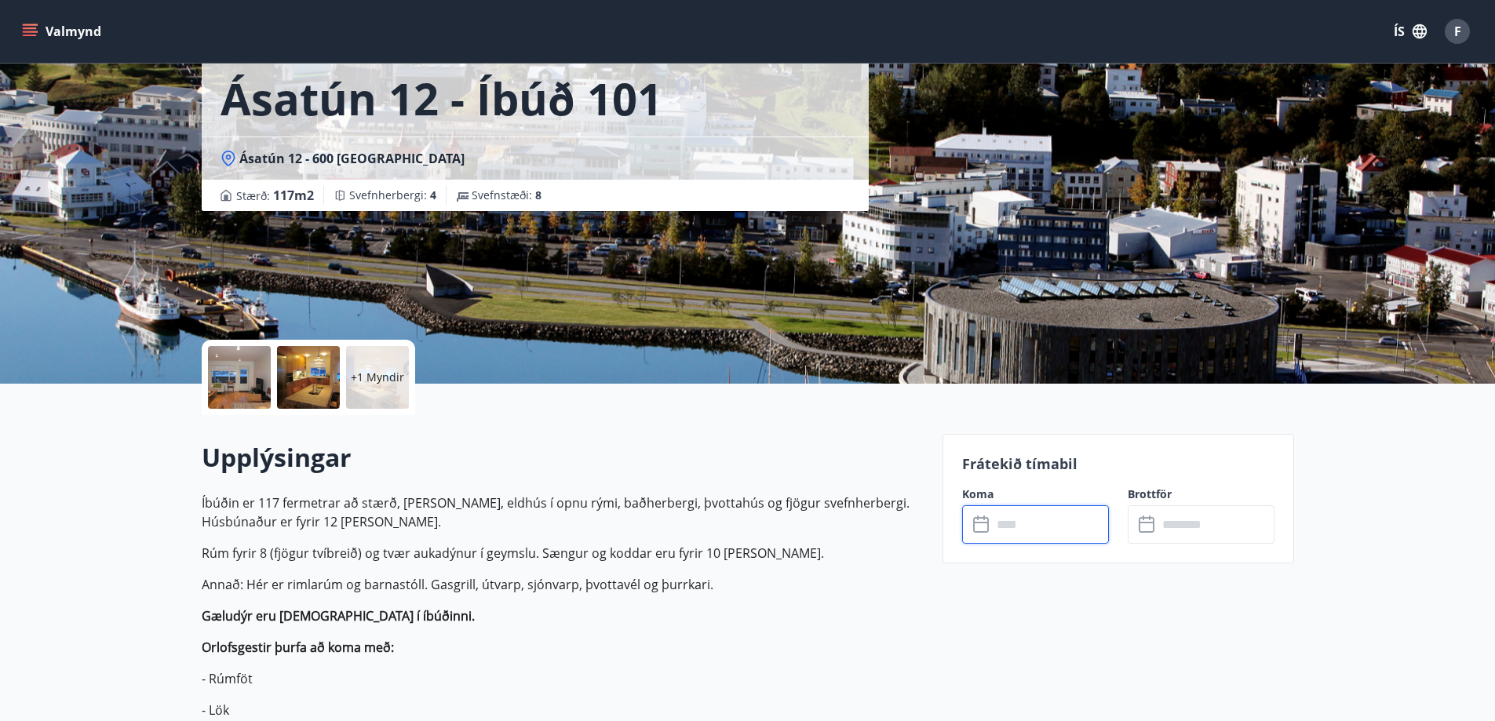
scroll to position [0, 0]
